Goal: Transaction & Acquisition: Purchase product/service

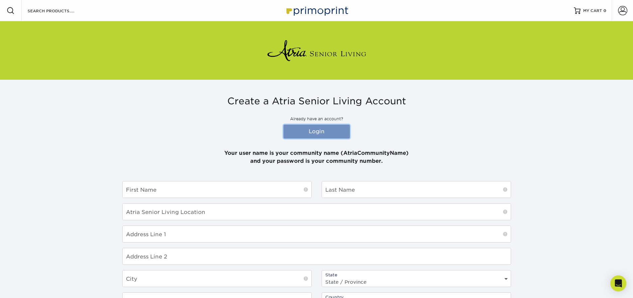
click at [311, 129] on link "Login" at bounding box center [316, 132] width 66 height 14
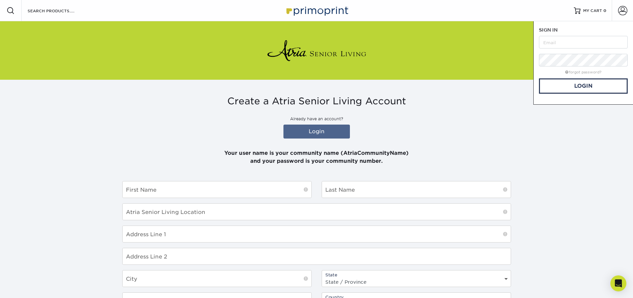
click at [469, 95] on div "Create a Atria Senior Living Account Already have an account? Login Your user n…" at bounding box center [316, 252] width 398 height 345
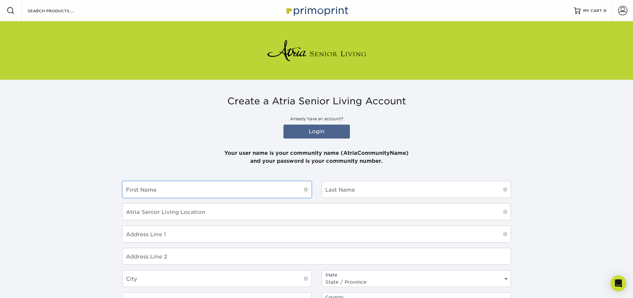
click at [160, 187] on input "text" at bounding box center [217, 189] width 189 height 16
click at [314, 131] on link "Login" at bounding box center [316, 132] width 66 height 14
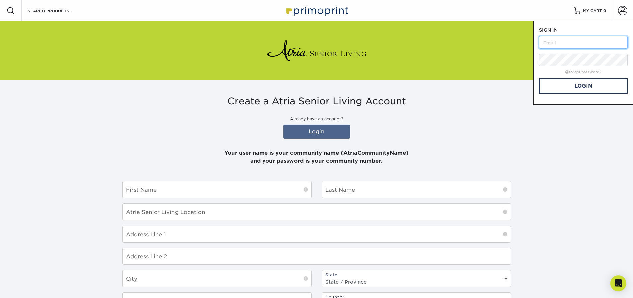
click at [558, 37] on input "text" at bounding box center [583, 42] width 89 height 13
click at [579, 83] on link "Login" at bounding box center [583, 85] width 89 height 15
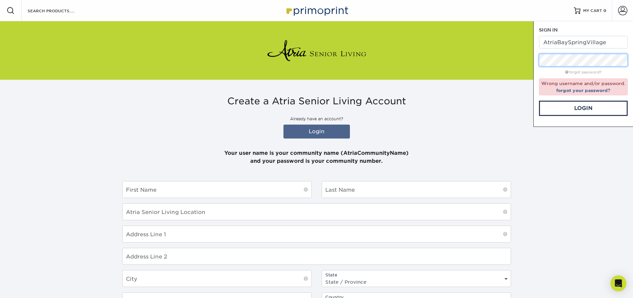
click at [517, 47] on div "Resources Menu Search Products Account SIGN IN CREATE AN ACCOUNT AtriaBaySpring…" at bounding box center [316, 212] width 633 height 424
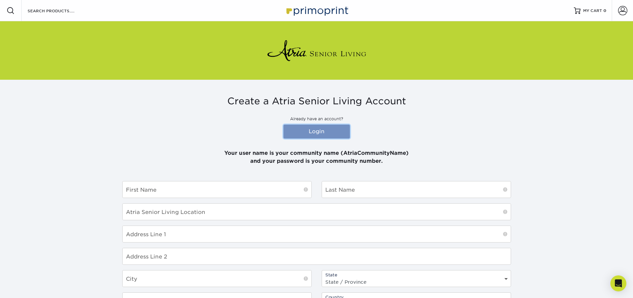
click at [321, 129] on link "Login" at bounding box center [316, 132] width 66 height 14
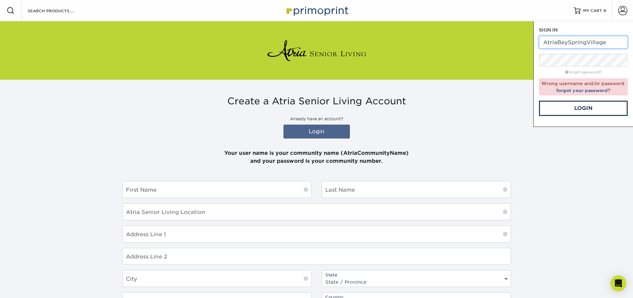
drag, startPoint x: 609, startPoint y: 41, endPoint x: 541, endPoint y: 43, distance: 67.8
click at [541, 43] on input "AtriaBaySpringVillage" at bounding box center [583, 42] width 89 height 13
click at [586, 107] on link "Login" at bounding box center [583, 108] width 89 height 15
click at [587, 107] on link "Login" at bounding box center [583, 108] width 89 height 15
click at [537, 60] on div "SIGN IN CREATE AN ACCOUNT Atria Bay Spring Village forgot password? Wrong usern…" at bounding box center [583, 74] width 100 height 106
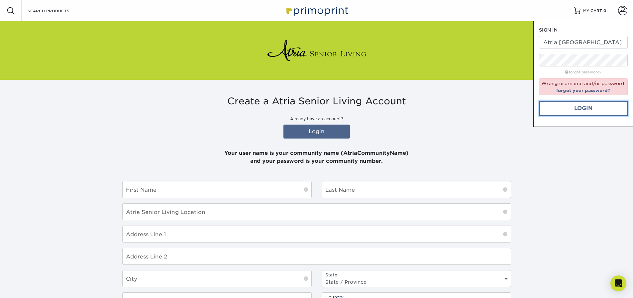
click at [579, 110] on link "Login" at bounding box center [583, 108] width 89 height 15
drag, startPoint x: 616, startPoint y: 42, endPoint x: 574, endPoint y: 8, distance: 54.6
click at [574, 8] on div "Resources Menu Search Products Account SIGN IN CREATE AN ACCOUNT Atria Bay Spri…" at bounding box center [316, 10] width 633 height 21
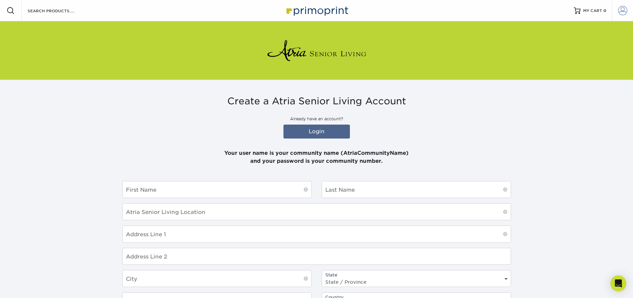
click at [620, 9] on span at bounding box center [622, 10] width 9 height 9
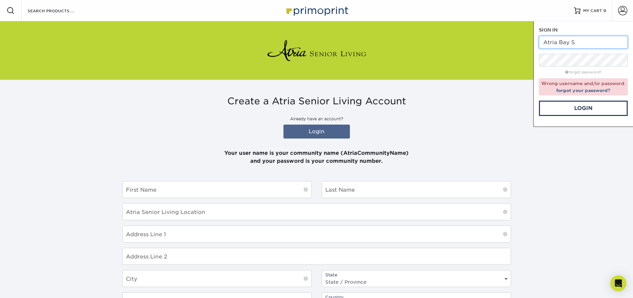
type input "Atria Bay"
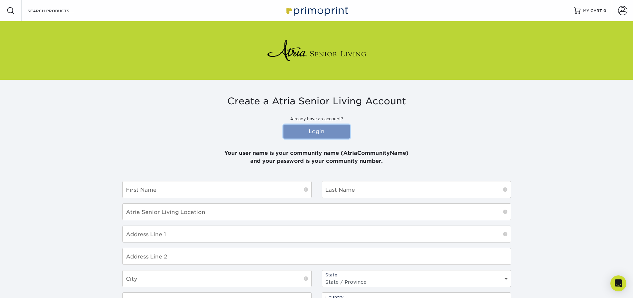
click at [324, 129] on link "Login" at bounding box center [316, 132] width 66 height 14
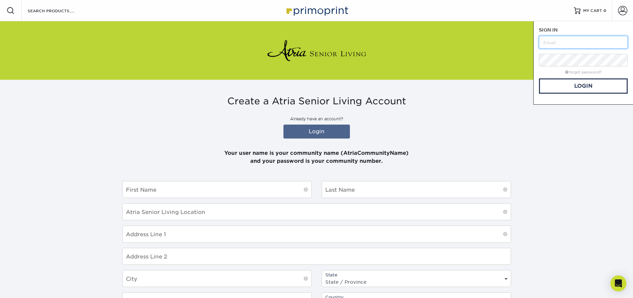
click at [549, 44] on input "text" at bounding box center [583, 42] width 89 height 13
type input "[PERSON_NAME].[PERSON_NAME]@atriaseniorliving"
click at [587, 85] on link "Login" at bounding box center [583, 85] width 89 height 15
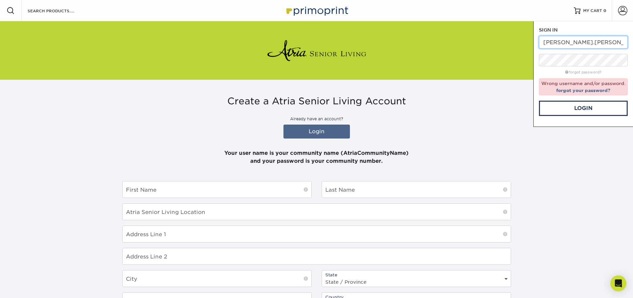
drag, startPoint x: 625, startPoint y: 40, endPoint x: 464, endPoint y: -11, distance: 169.2
click at [464, 0] on html "Resources Menu Search Products Account SIGN IN CREATE AN ACCOUNT diane.horton@a…" at bounding box center [316, 213] width 633 height 427
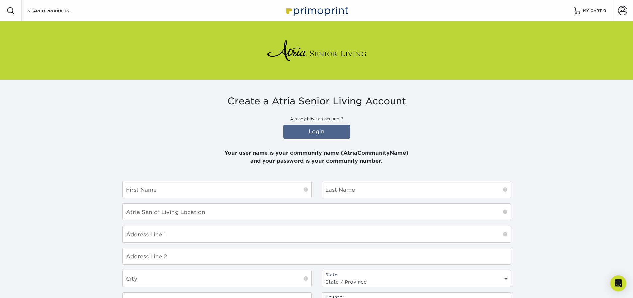
click at [307, 12] on img at bounding box center [316, 10] width 66 height 14
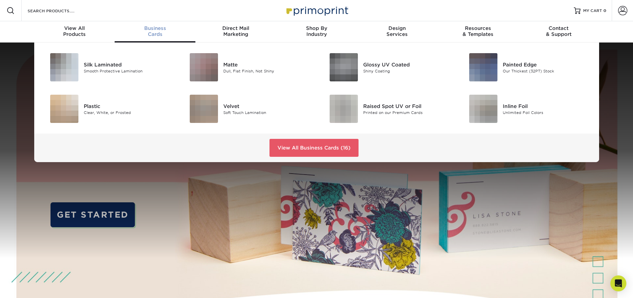
click at [152, 37] on div "Business Cards" at bounding box center [155, 31] width 81 height 12
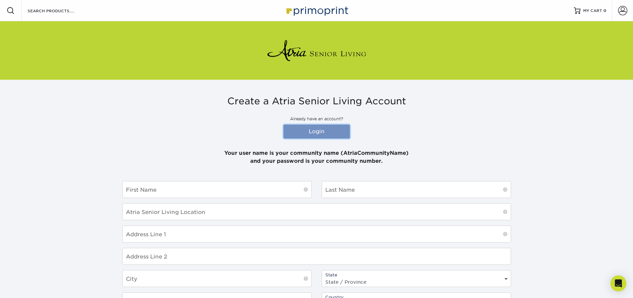
click at [319, 133] on link "Login" at bounding box center [316, 132] width 66 height 14
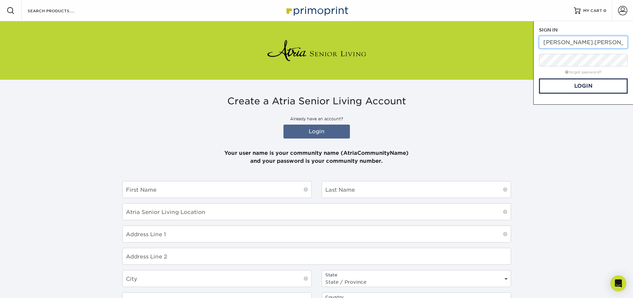
click at [569, 38] on input "[PERSON_NAME].[PERSON_NAME]@atriaseniorliving" at bounding box center [583, 42] width 89 height 13
type input "g"
type input "AtriaBaySpring"
click at [585, 85] on link "Login" at bounding box center [583, 85] width 89 height 15
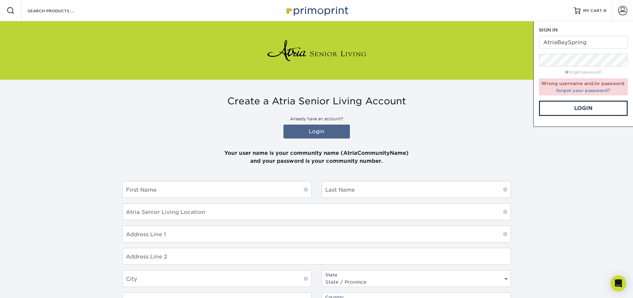
click at [587, 89] on link "forgot your password?" at bounding box center [583, 90] width 54 height 5
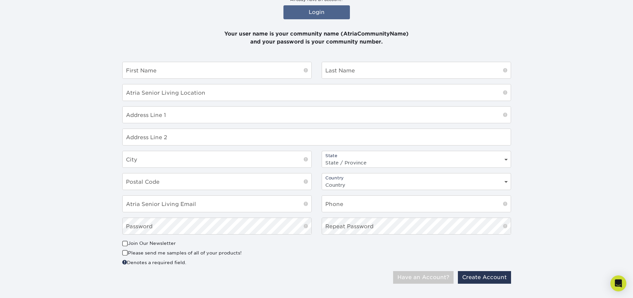
scroll to position [129, 0]
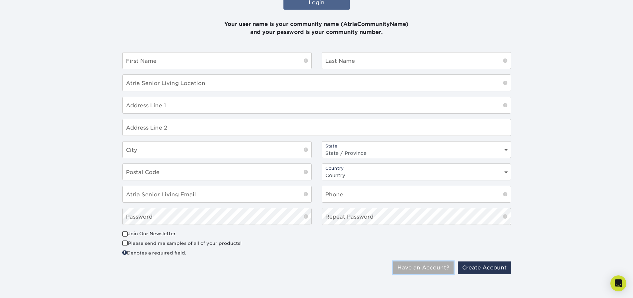
click at [419, 265] on button "Have an Account?" at bounding box center [423, 267] width 60 height 13
click at [273, 27] on p "Your user name is your community name (AtriaCommunityName) and your password is…" at bounding box center [316, 24] width 389 height 24
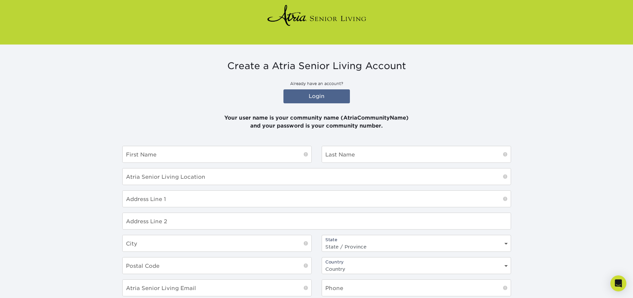
scroll to position [0, 0]
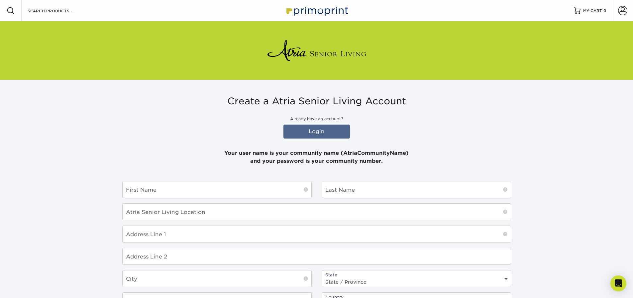
click at [297, 14] on img at bounding box center [316, 10] width 66 height 14
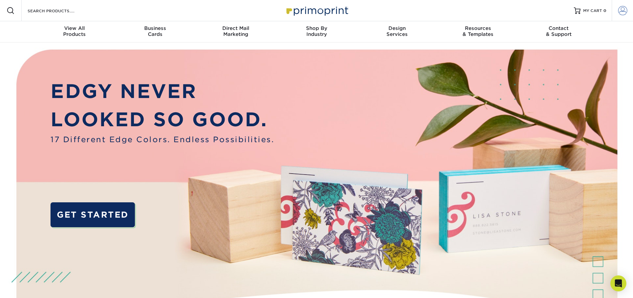
click at [624, 12] on span at bounding box center [622, 10] width 9 height 9
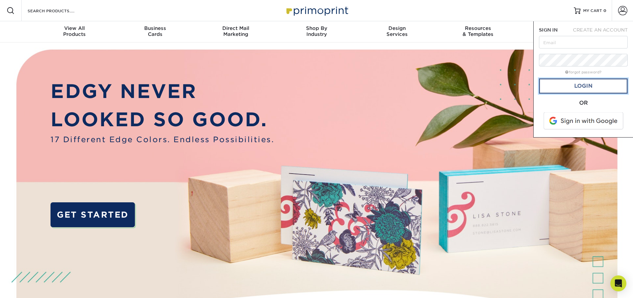
click at [579, 83] on link "Login" at bounding box center [583, 85] width 89 height 15
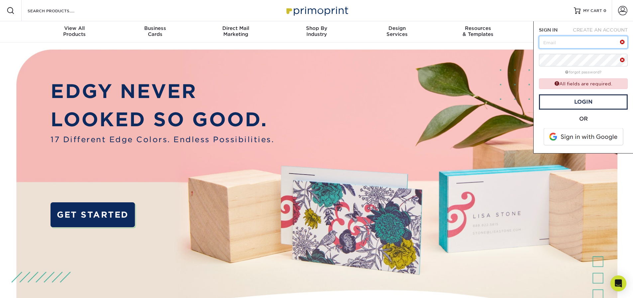
click at [547, 39] on input "text" at bounding box center [583, 42] width 89 height 13
type input "diane.horton@atriaseniorliving"
click at [582, 103] on link "Login" at bounding box center [583, 101] width 89 height 15
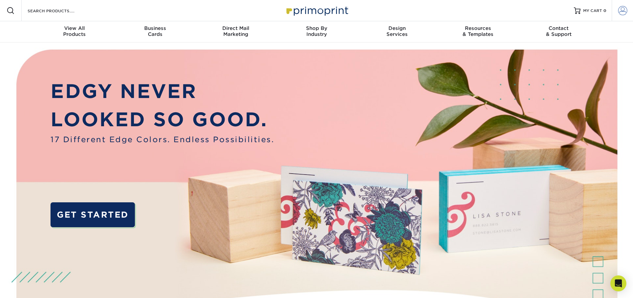
click at [618, 11] on span at bounding box center [622, 10] width 9 height 9
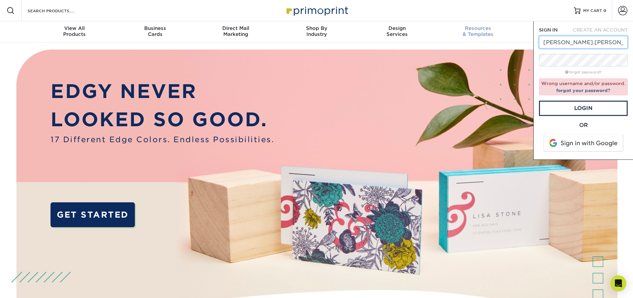
drag, startPoint x: 625, startPoint y: 40, endPoint x: 473, endPoint y: 23, distance: 152.7
click at [473, 23] on nav "Resources Menu Search Products Account SIGN IN CREATE AN ACCOUNT diane.horton@a…" at bounding box center [316, 21] width 633 height 43
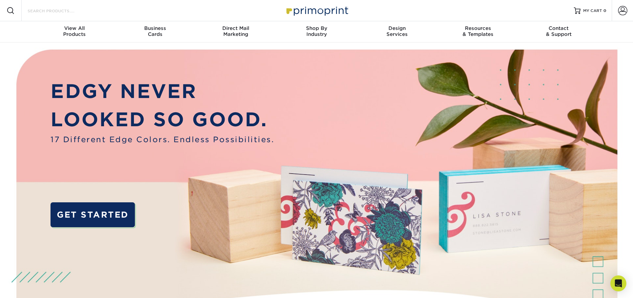
click at [36, 10] on input "Search Products" at bounding box center [59, 11] width 65 height 8
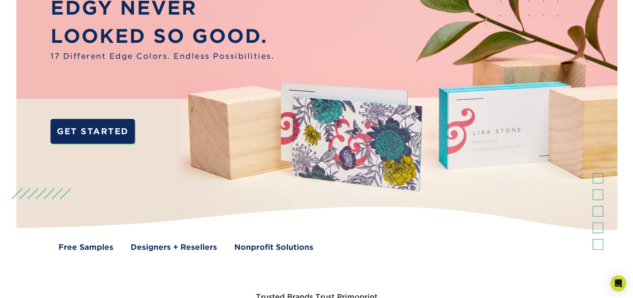
scroll to position [100, 0]
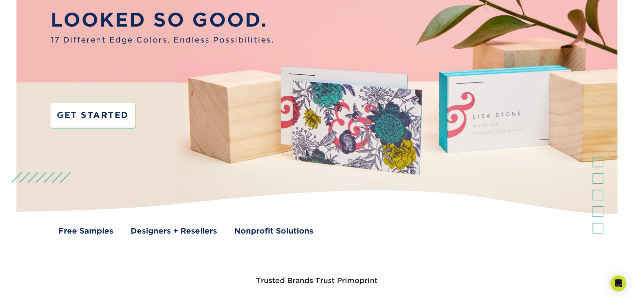
click at [95, 114] on link "GET STARTED" at bounding box center [92, 115] width 84 height 25
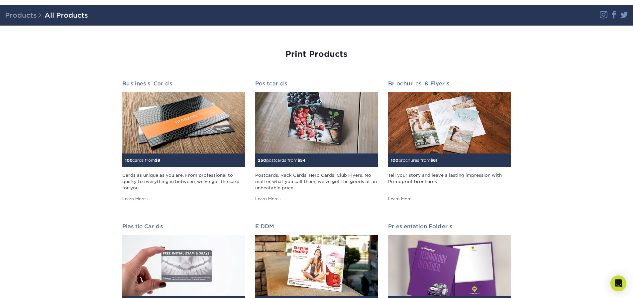
scroll to position [33, 0]
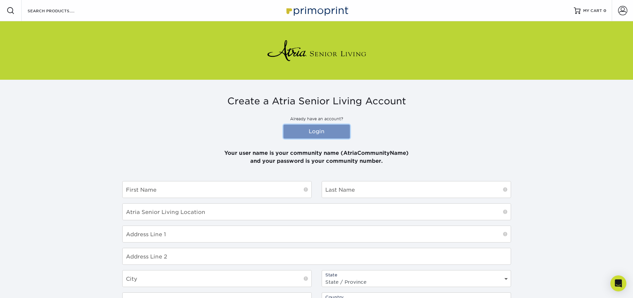
click at [318, 129] on link "Login" at bounding box center [316, 132] width 66 height 14
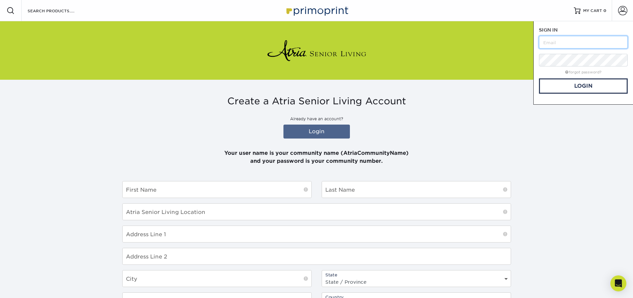
click at [549, 40] on input "text" at bounding box center [583, 42] width 89 height 13
type input "AtriaBaySpringVillage"
click at [586, 86] on link "Login" at bounding box center [583, 85] width 89 height 15
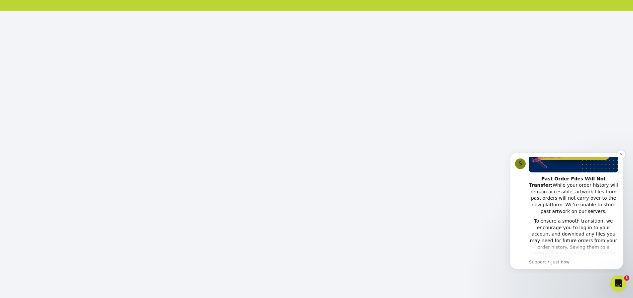
scroll to position [77, 0]
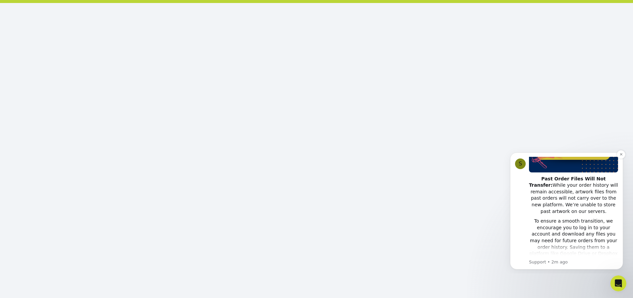
click at [519, 164] on div "S" at bounding box center [520, 163] width 11 height 11
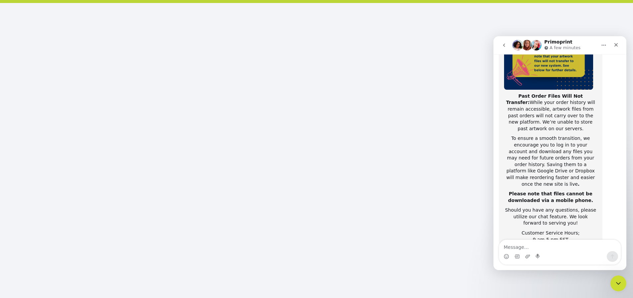
scroll to position [105, 0]
click at [614, 45] on icon "Close" at bounding box center [615, 44] width 5 height 5
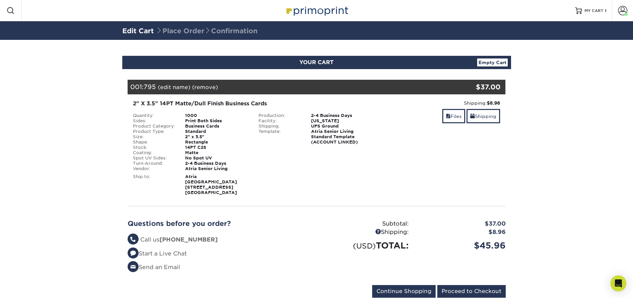
scroll to position [18, 0]
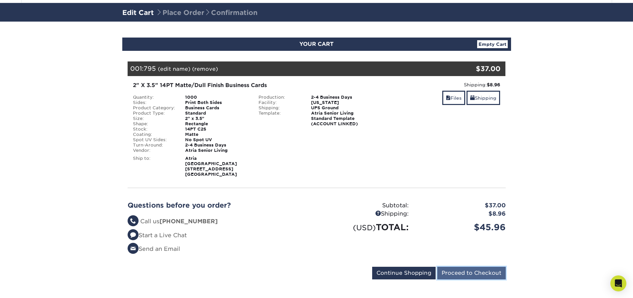
click at [455, 268] on input "Proceed to Checkout" at bounding box center [471, 273] width 68 height 13
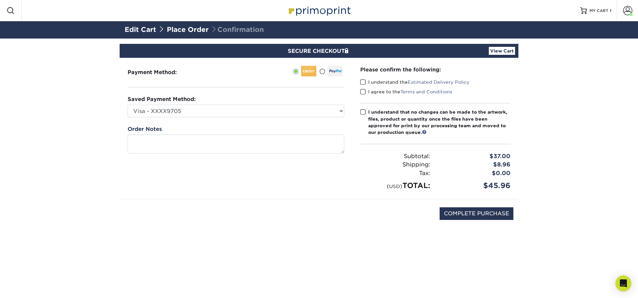
click at [188, 78] on div "Payment Method:" at bounding box center [160, 72] width 75 height 13
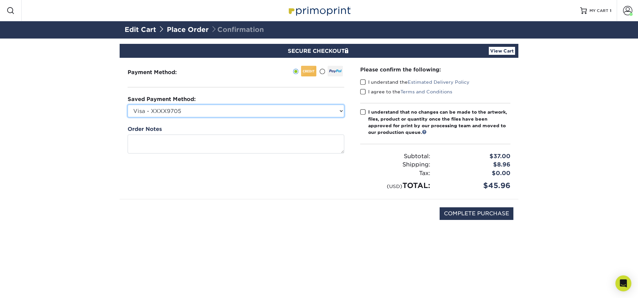
click at [341, 110] on select "Visa - XXXX9705 Visa - XXXX8821 Visa - XXXX8789 Visa - XXXX7549 Visa - XXXX0182…" at bounding box center [236, 111] width 216 height 13
select select "72521"
click at [128, 105] on select "Visa - XXXX9705 Visa - XXXX8821 Visa - XXXX8789 Visa - XXXX7549 Visa - XXXX0182…" at bounding box center [236, 111] width 216 height 13
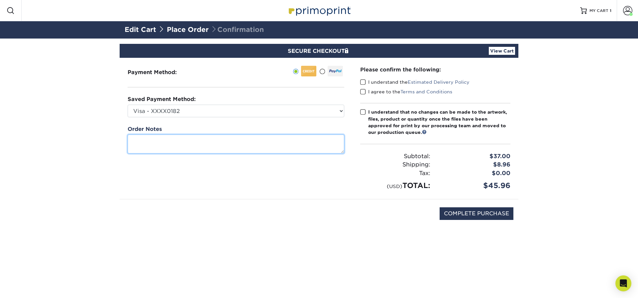
click at [147, 144] on textarea at bounding box center [236, 143] width 216 height 19
type textarea "deliver to front desk"
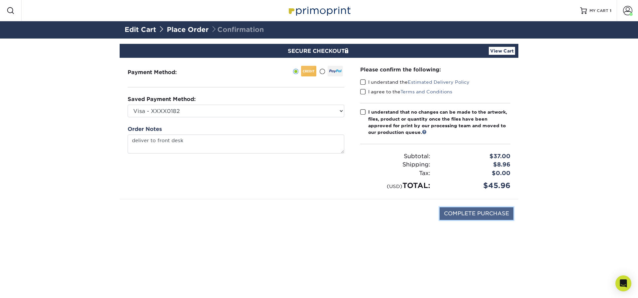
click at [470, 211] on input "COMPLETE PURCHASE" at bounding box center [476, 213] width 74 height 13
click at [471, 212] on input "COMPLETE PURCHASE" at bounding box center [476, 213] width 74 height 13
click at [363, 83] on span at bounding box center [363, 82] width 6 height 6
click at [0, 0] on input "I understand the Estimated Delivery Policy" at bounding box center [0, 0] width 0 height 0
click at [365, 91] on span at bounding box center [363, 92] width 6 height 6
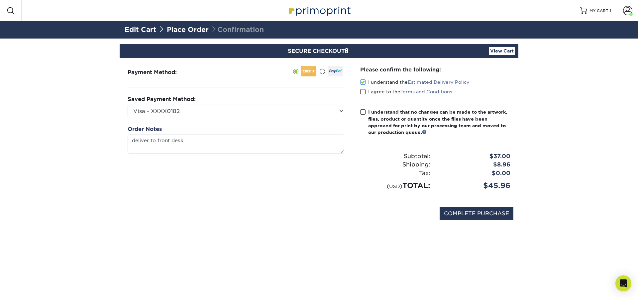
click at [0, 0] on input "I agree to the Terms and Conditions" at bounding box center [0, 0] width 0 height 0
click at [363, 113] on span at bounding box center [363, 112] width 6 height 6
click at [0, 0] on input "I understand that no changes can be made to the artwork, files, product or quan…" at bounding box center [0, 0] width 0 height 0
click at [477, 215] on input "COMPLETE PURCHASE" at bounding box center [476, 213] width 74 height 13
type input "PROCESSING, PLEASE WAIT..."
